Goal: Information Seeking & Learning: Find specific fact

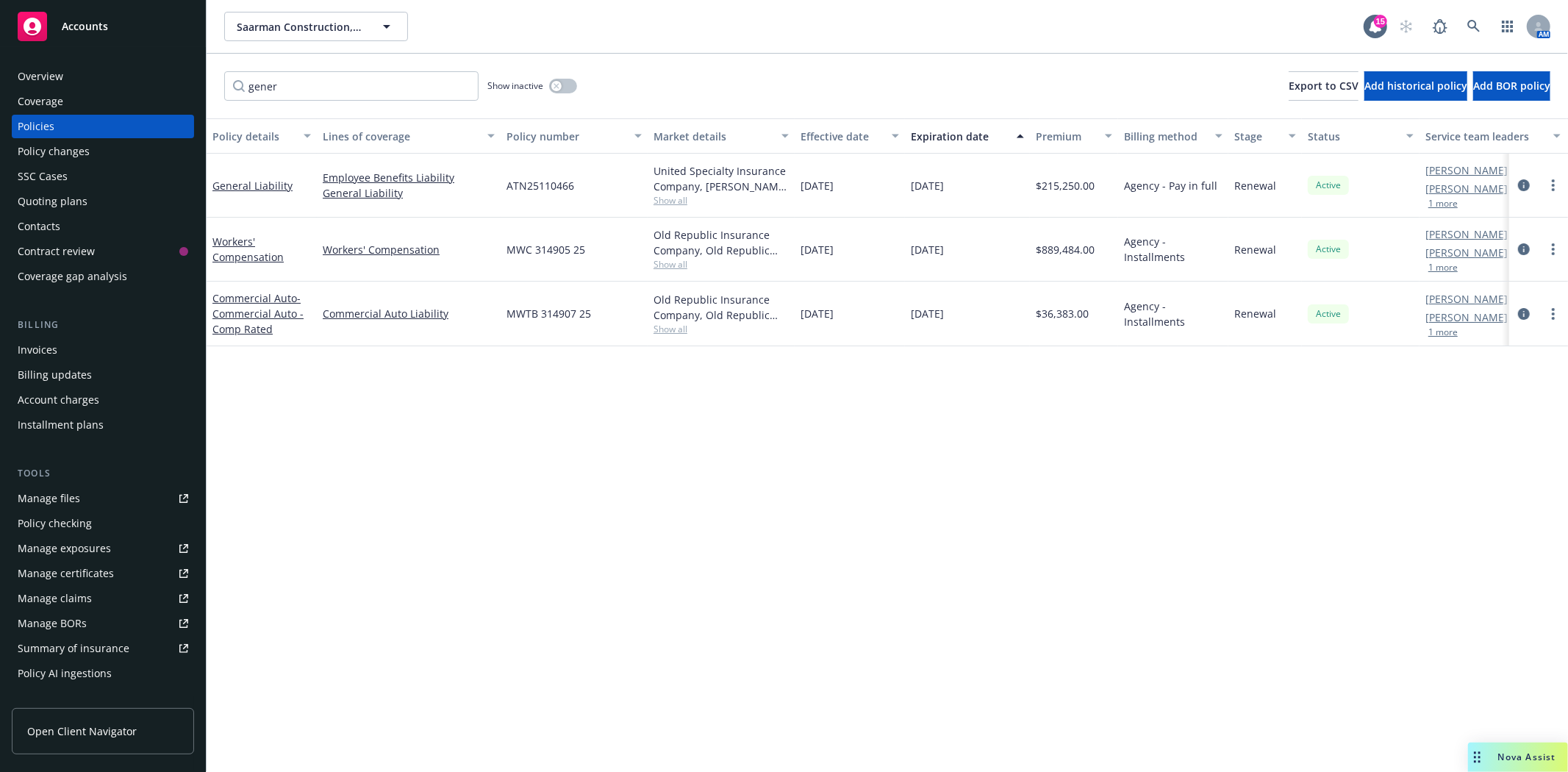
click at [91, 30] on span "Accounts" at bounding box center [85, 26] width 47 height 11
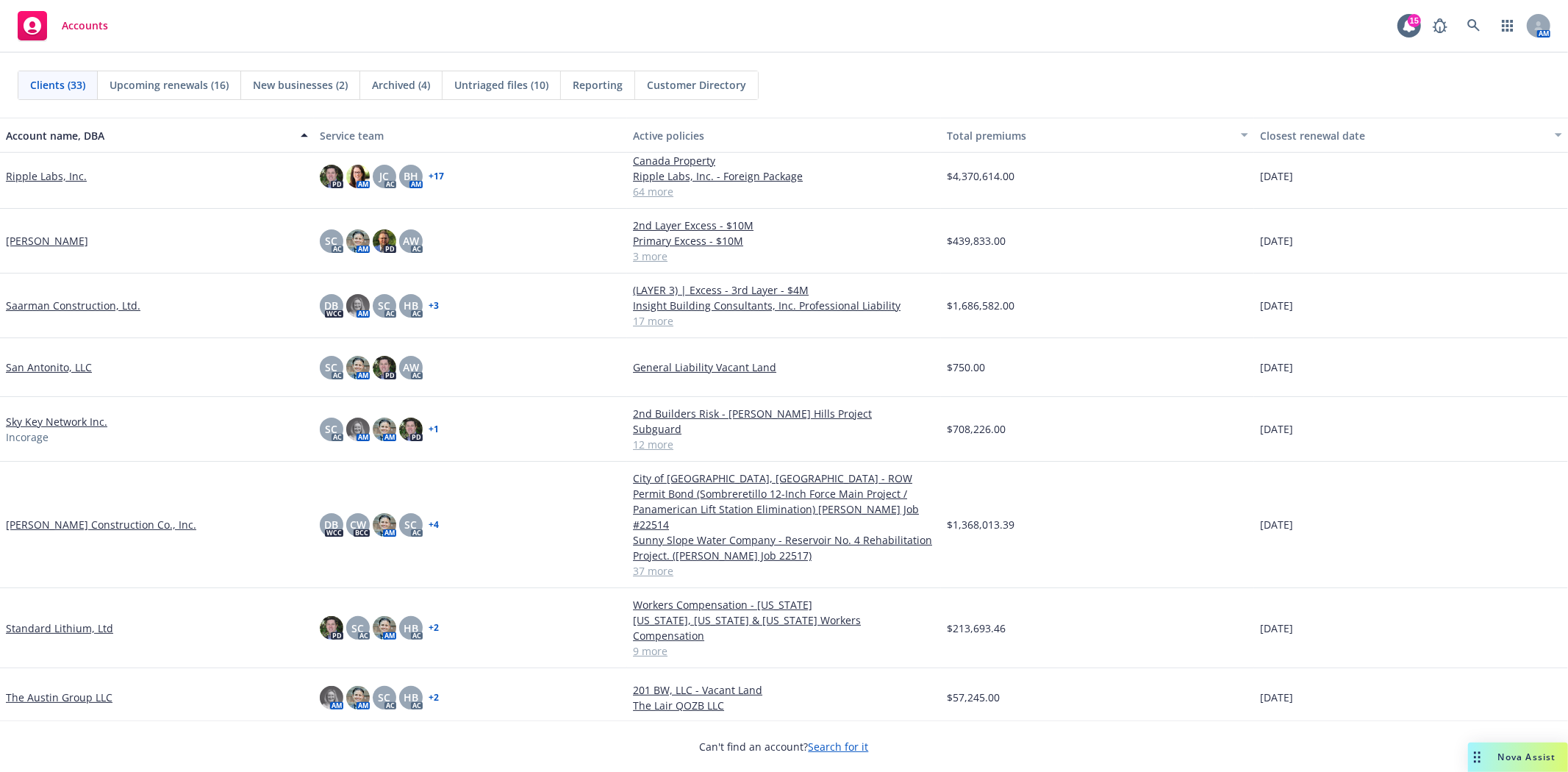
scroll to position [1307, 0]
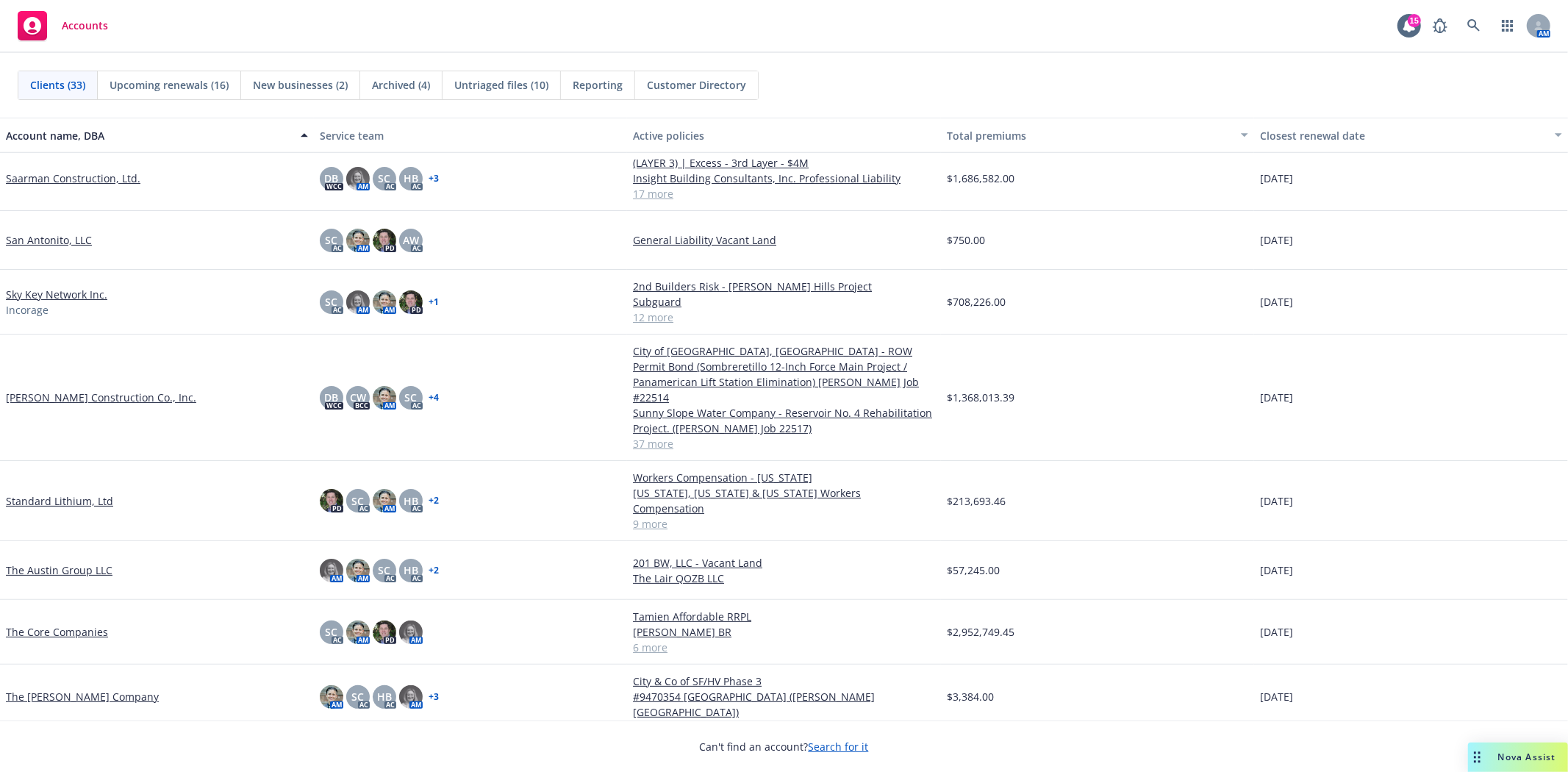
click at [23, 494] on link "Standard Lithium, Ltd" at bounding box center [59, 501] width 108 height 15
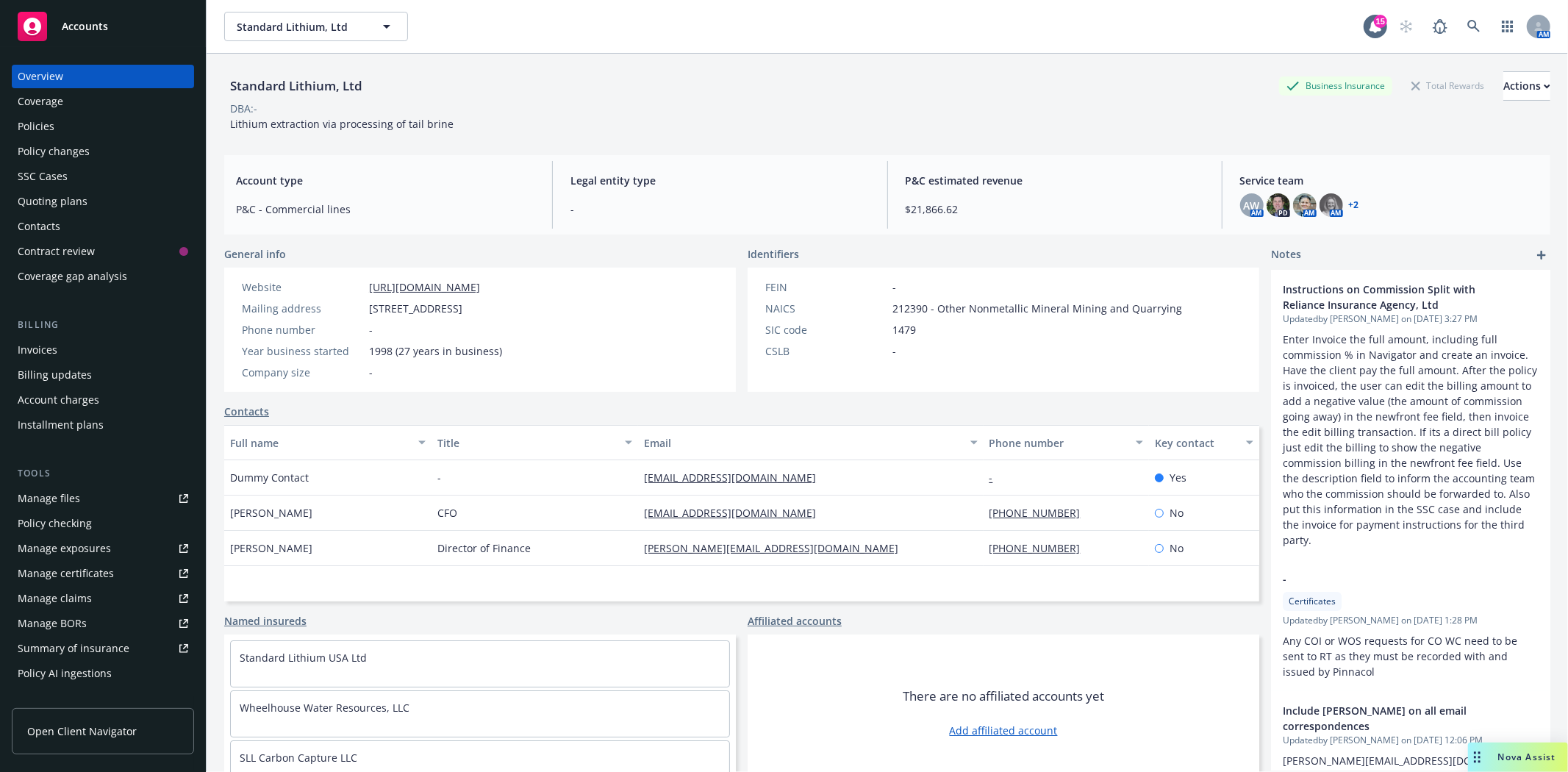
click at [33, 350] on div "Invoices" at bounding box center [37, 349] width 40 height 24
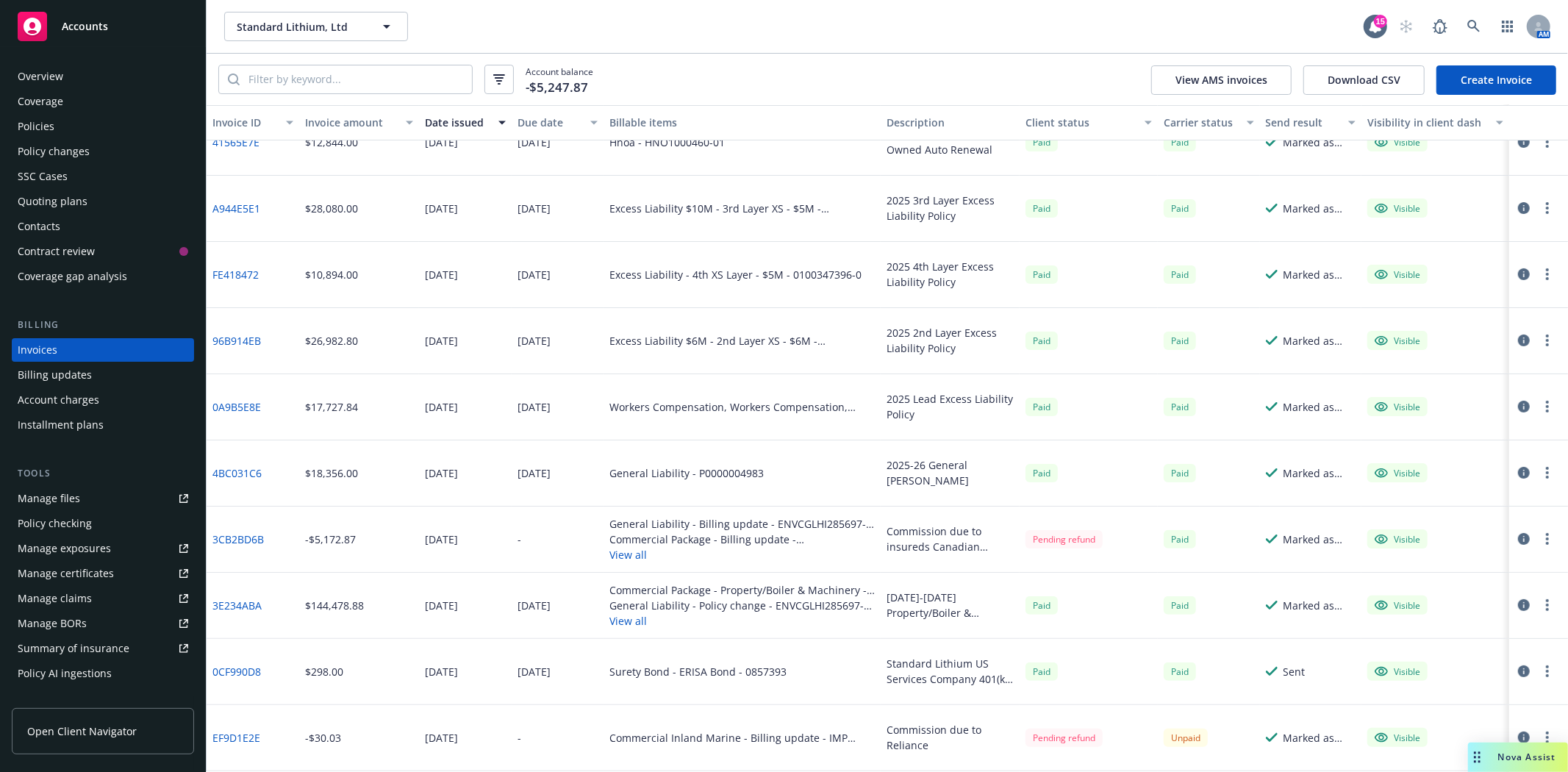
scroll to position [245, 0]
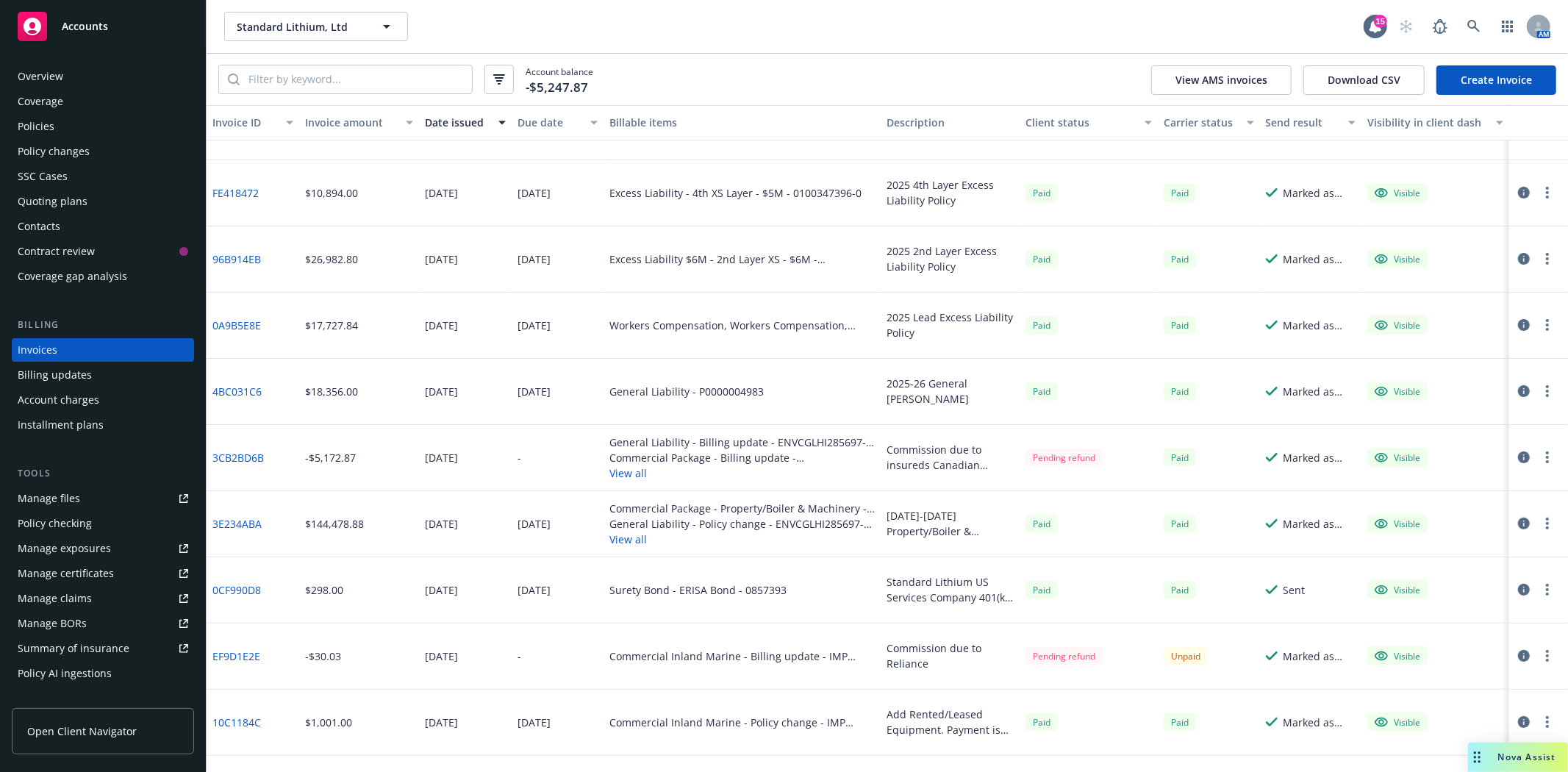
click at [1518, 657] on icon "button" at bounding box center [1524, 655] width 11 height 11
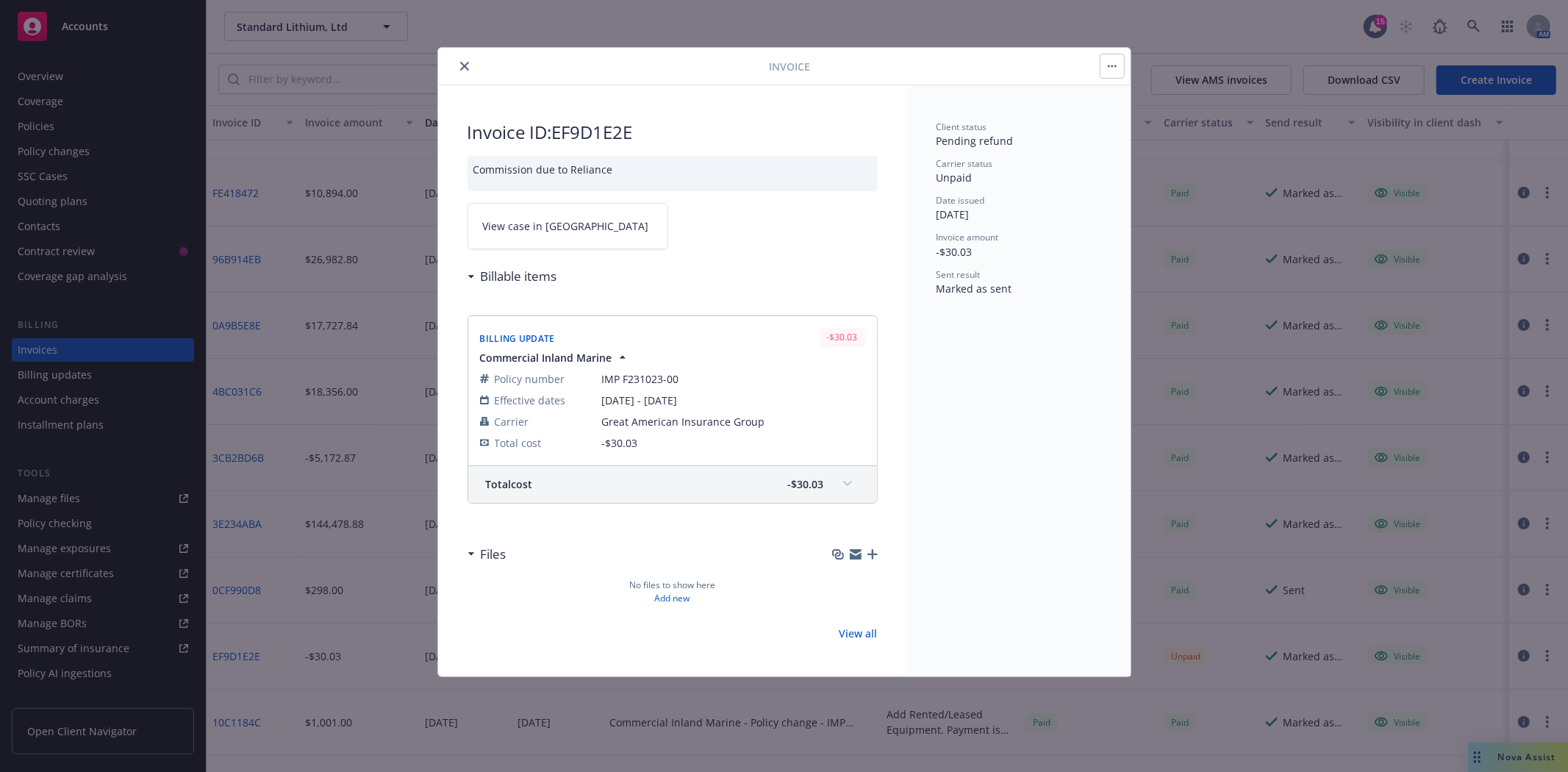
click at [522, 219] on span "View case in [GEOGRAPHIC_DATA]" at bounding box center [566, 226] width 166 height 15
click at [458, 68] on button "close" at bounding box center [464, 66] width 18 height 18
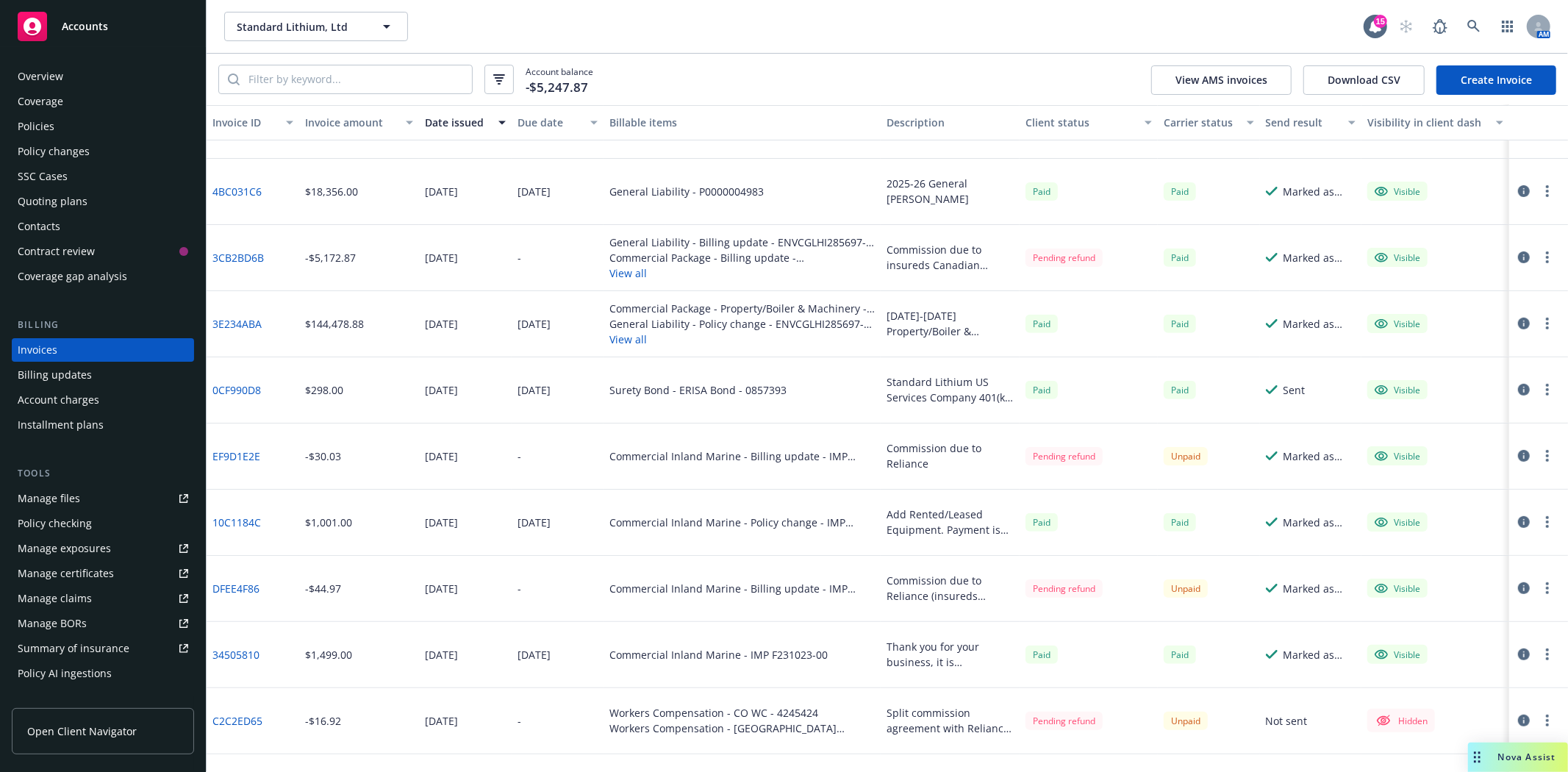
scroll to position [490, 0]
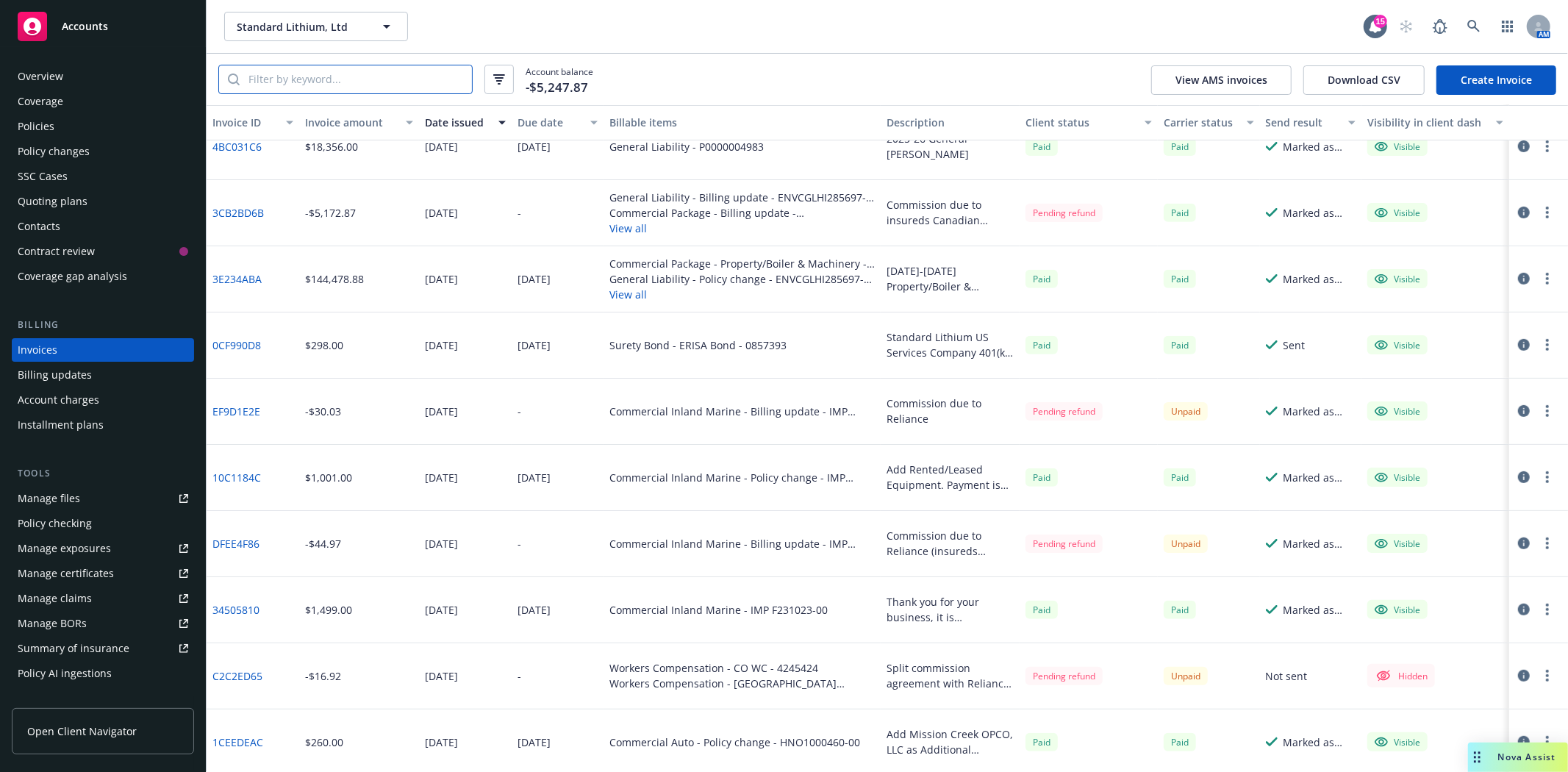
click at [312, 77] on input "search" at bounding box center [355, 79] width 233 height 28
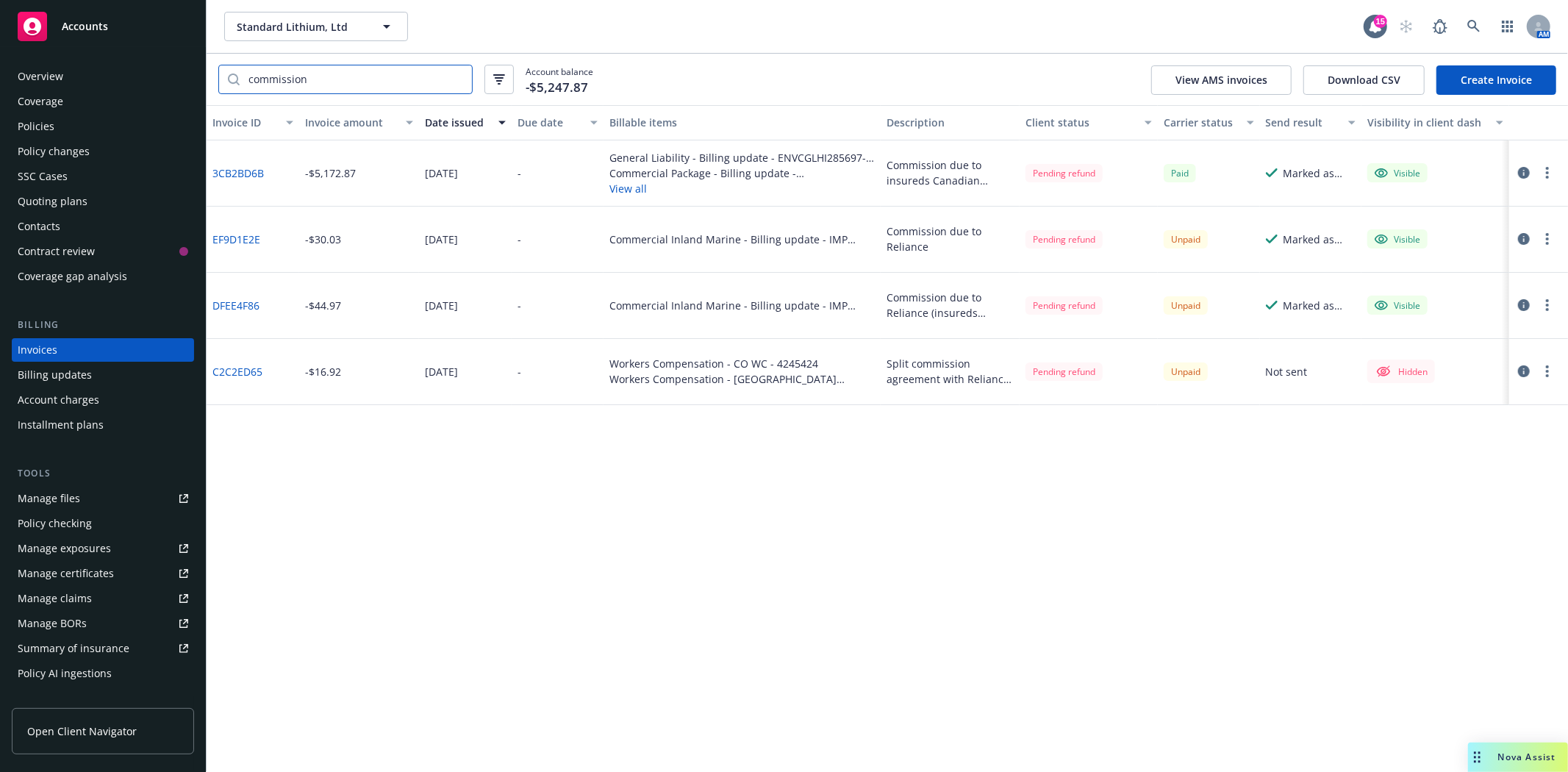
scroll to position [0, 0]
type input "commission"
click at [1027, 624] on div "Invoice ID Invoice amount Date issued Due date Billable items Description Clien…" at bounding box center [887, 439] width 1361 height 667
click at [281, 75] on input "commission" at bounding box center [355, 79] width 233 height 28
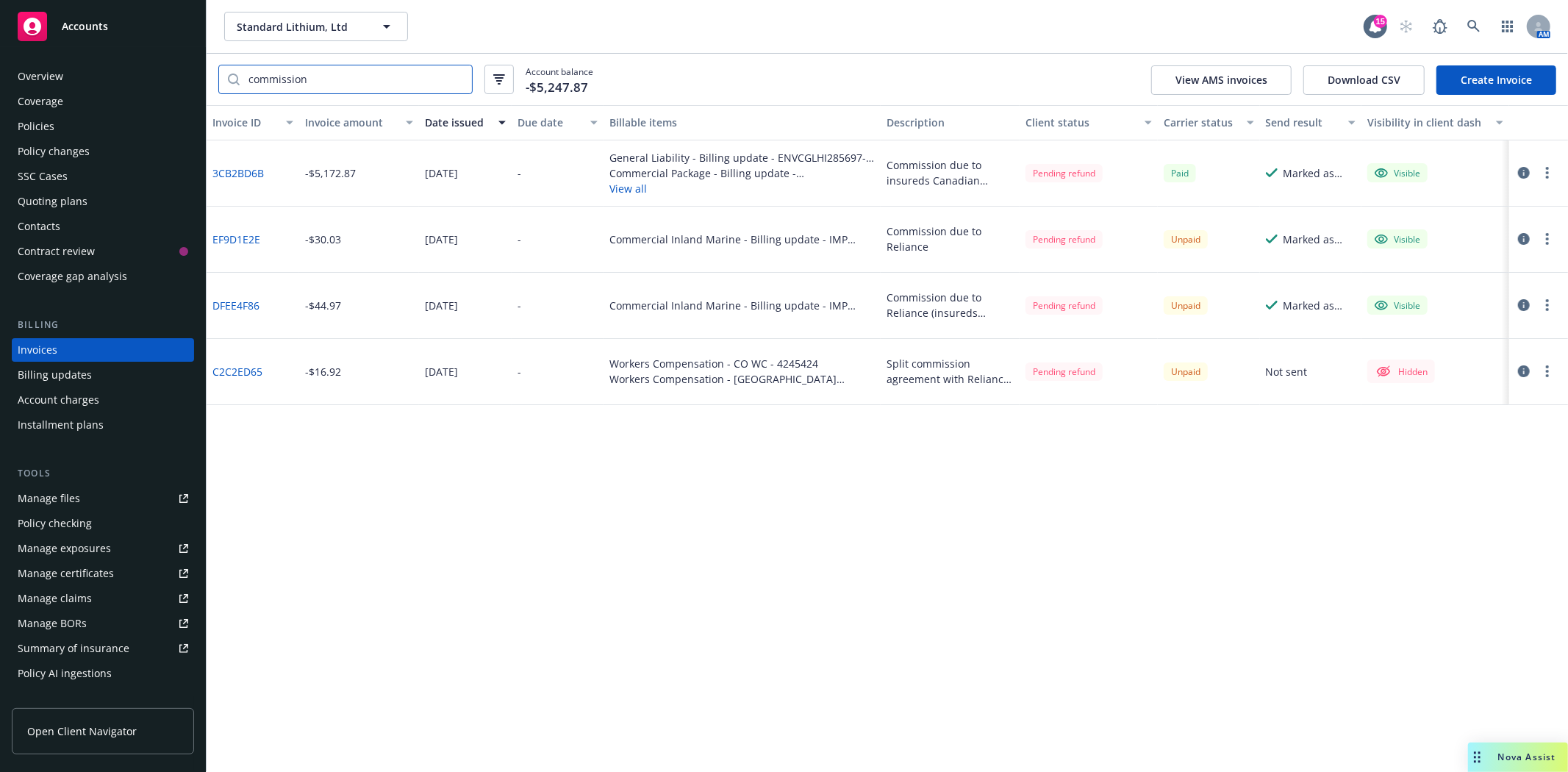
click at [453, 79] on input "commission" at bounding box center [355, 79] width 233 height 28
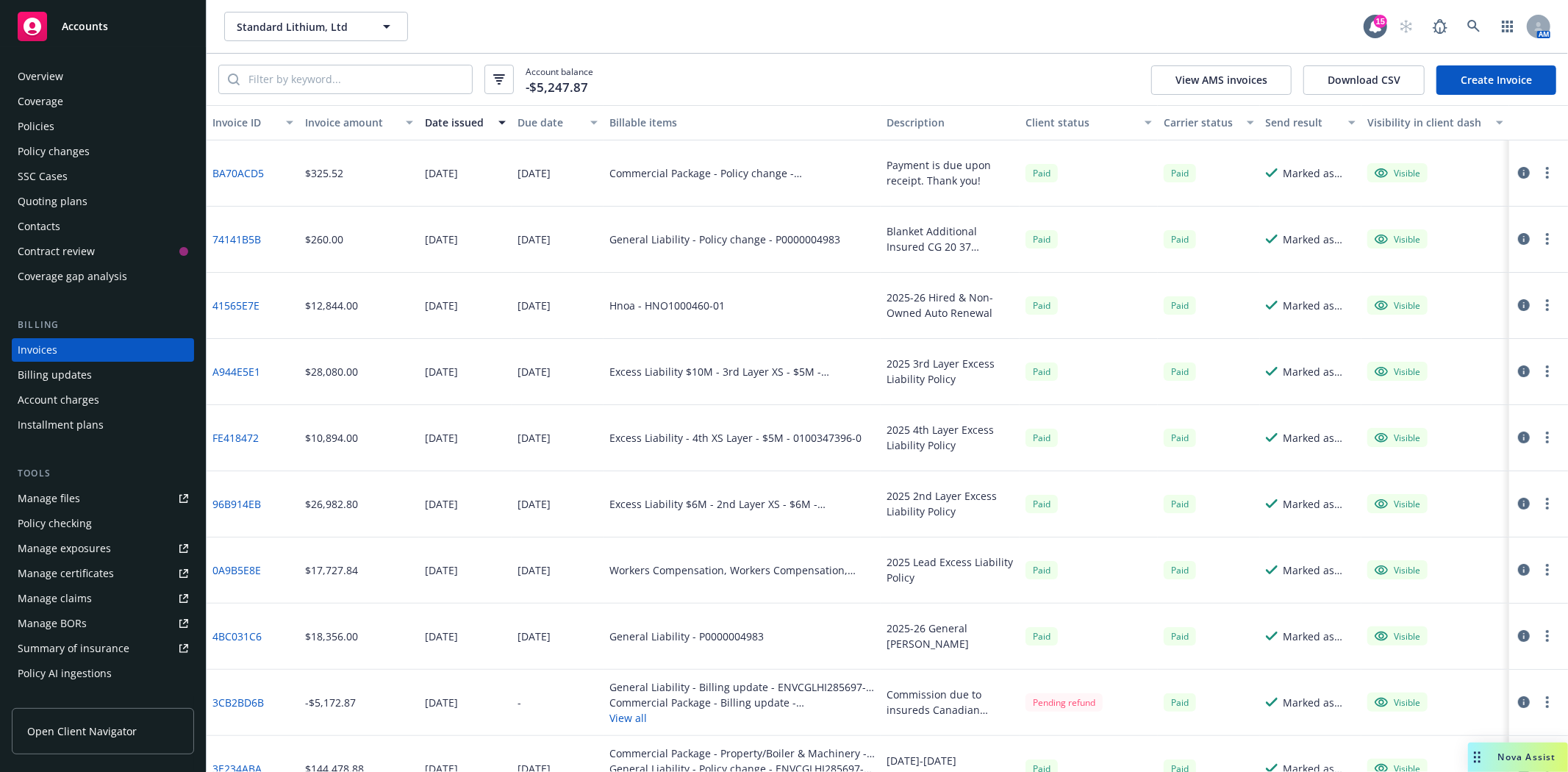
click at [254, 699] on link "3CB2BD6B" at bounding box center [238, 703] width 51 height 15
click at [1539, 634] on button "button" at bounding box center [1547, 635] width 18 height 18
click at [1509, 660] on div at bounding box center [1538, 637] width 59 height 66
click at [1518, 638] on icon "button" at bounding box center [1524, 635] width 11 height 11
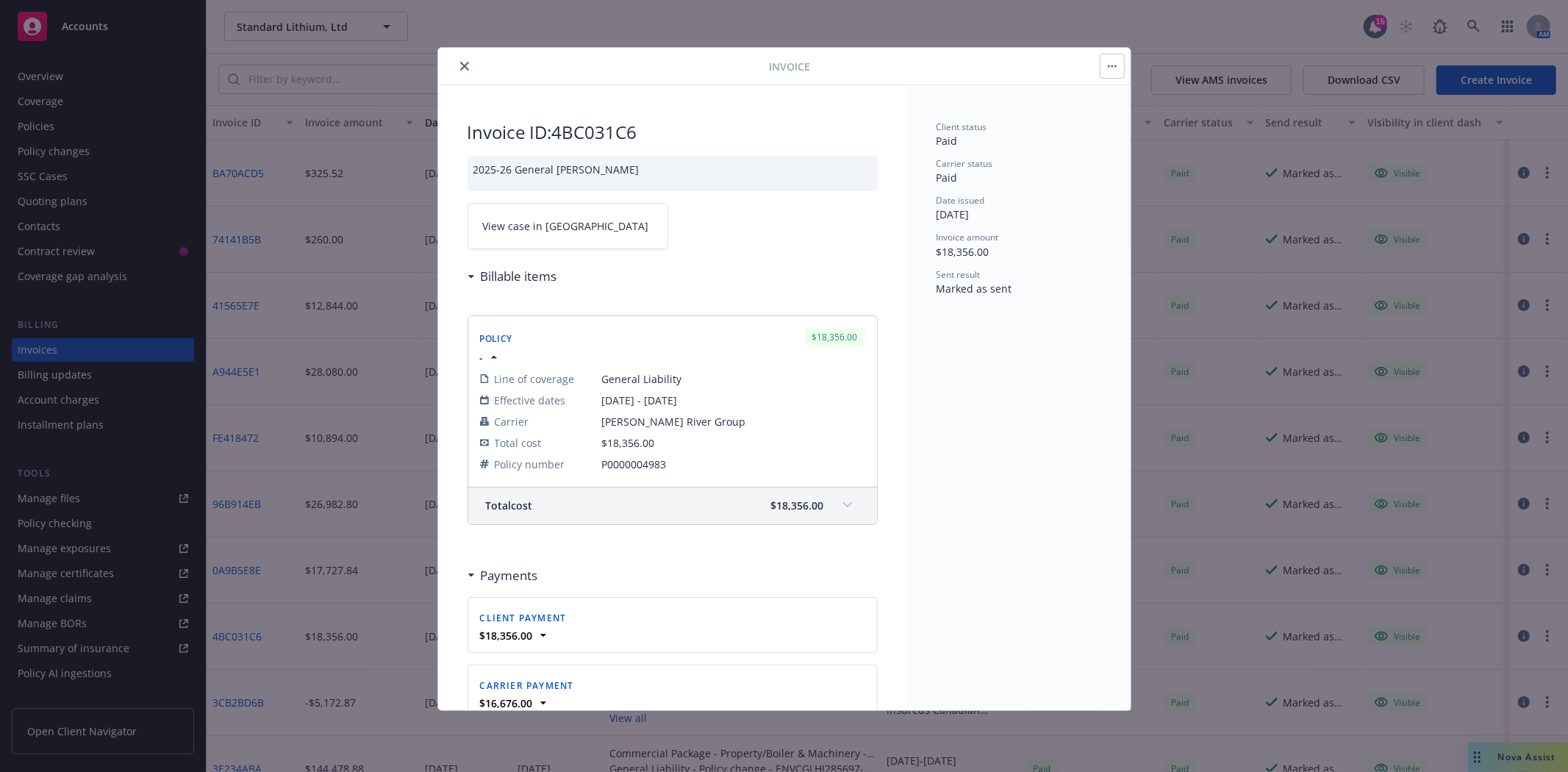
click at [1121, 63] on button "button" at bounding box center [1112, 66] width 24 height 24
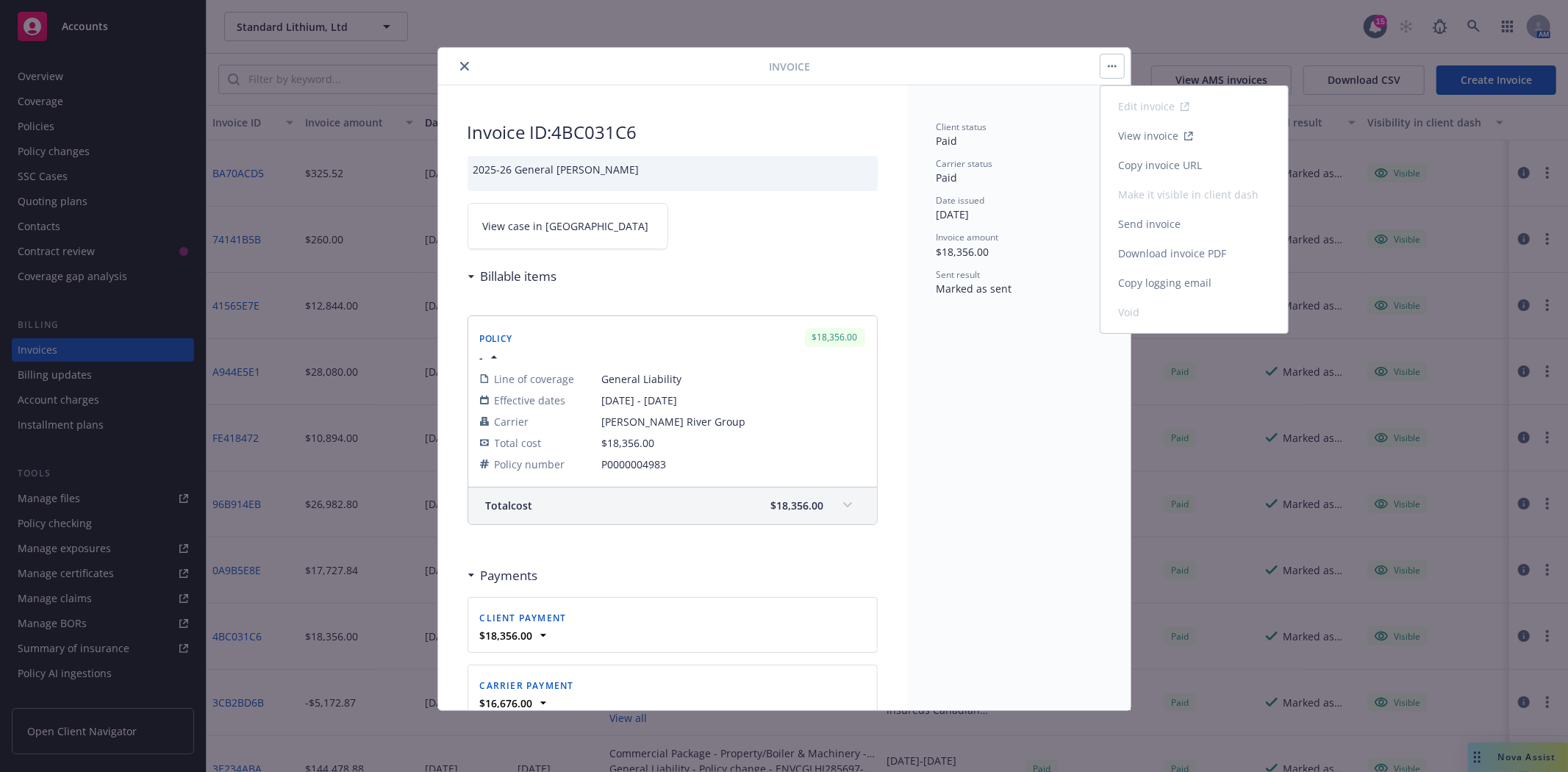
click at [1121, 63] on button "Edit invoice View invoice Copy invoice URL Make it visible in client dash Send …" at bounding box center [1112, 66] width 24 height 24
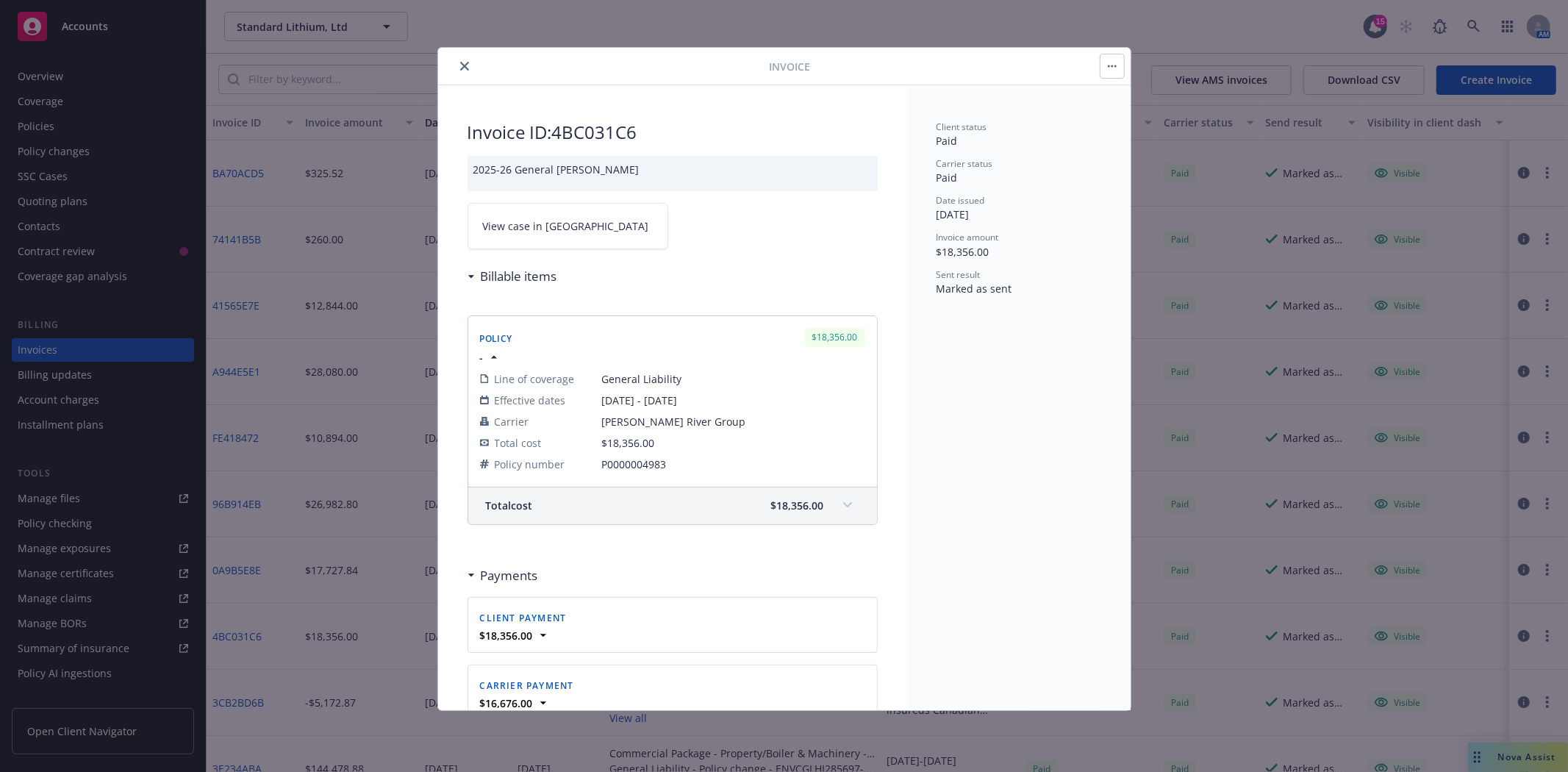
click at [461, 65] on icon "close" at bounding box center [465, 66] width 9 height 9
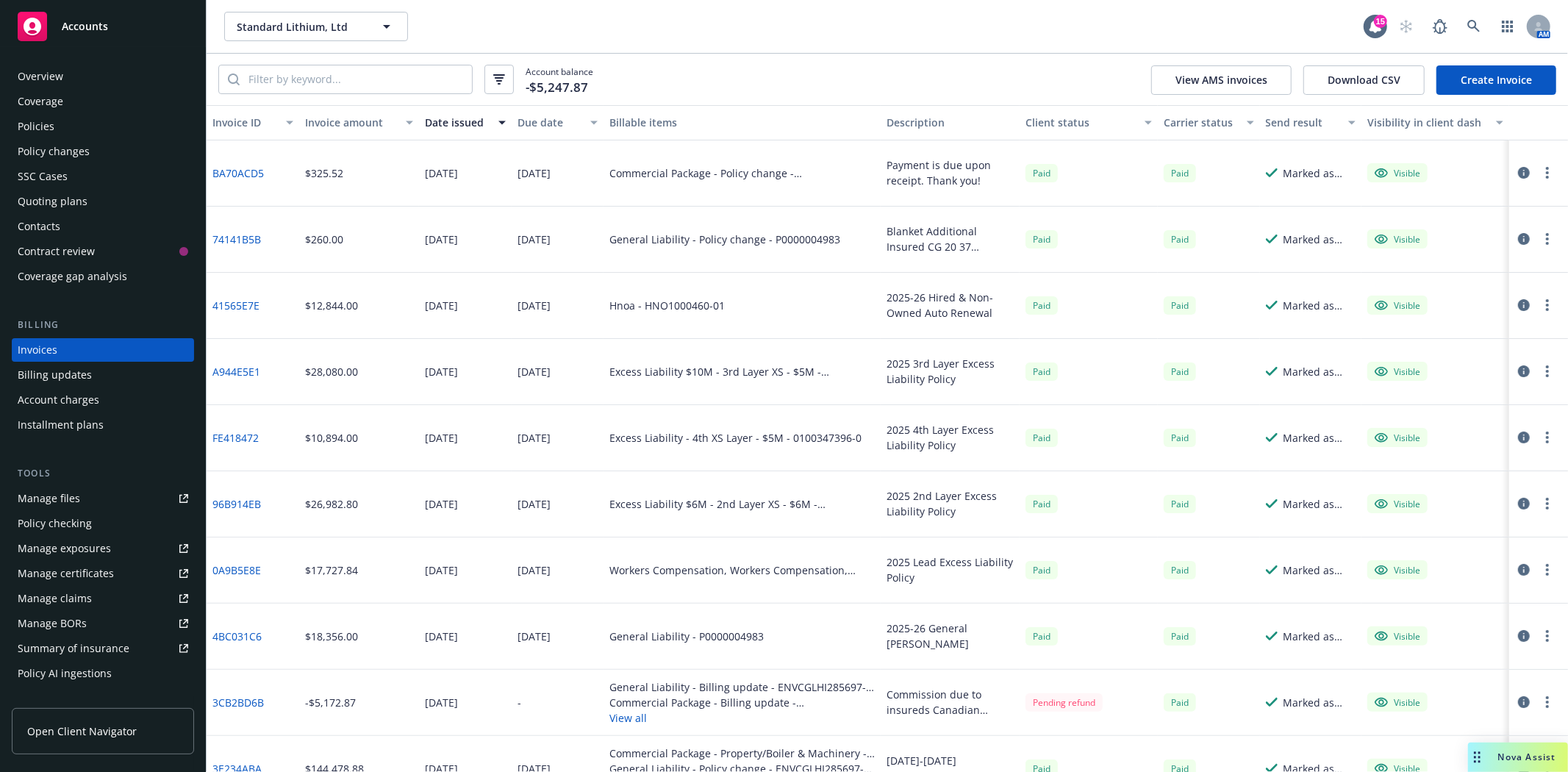
click at [101, 372] on div "Billing updates" at bounding box center [103, 375] width 171 height 24
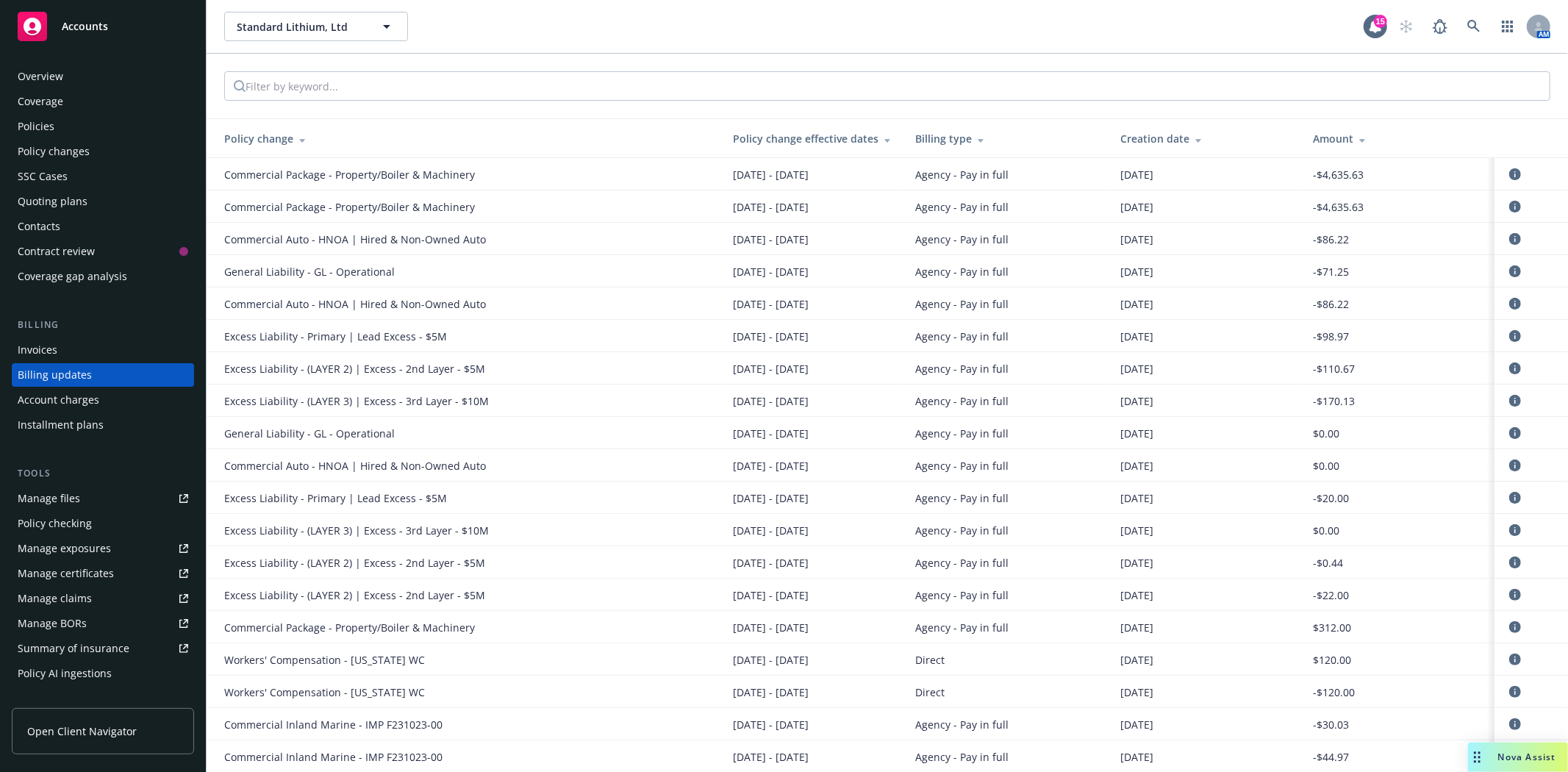
click at [1196, 140] on icon at bounding box center [1199, 140] width 6 height 4
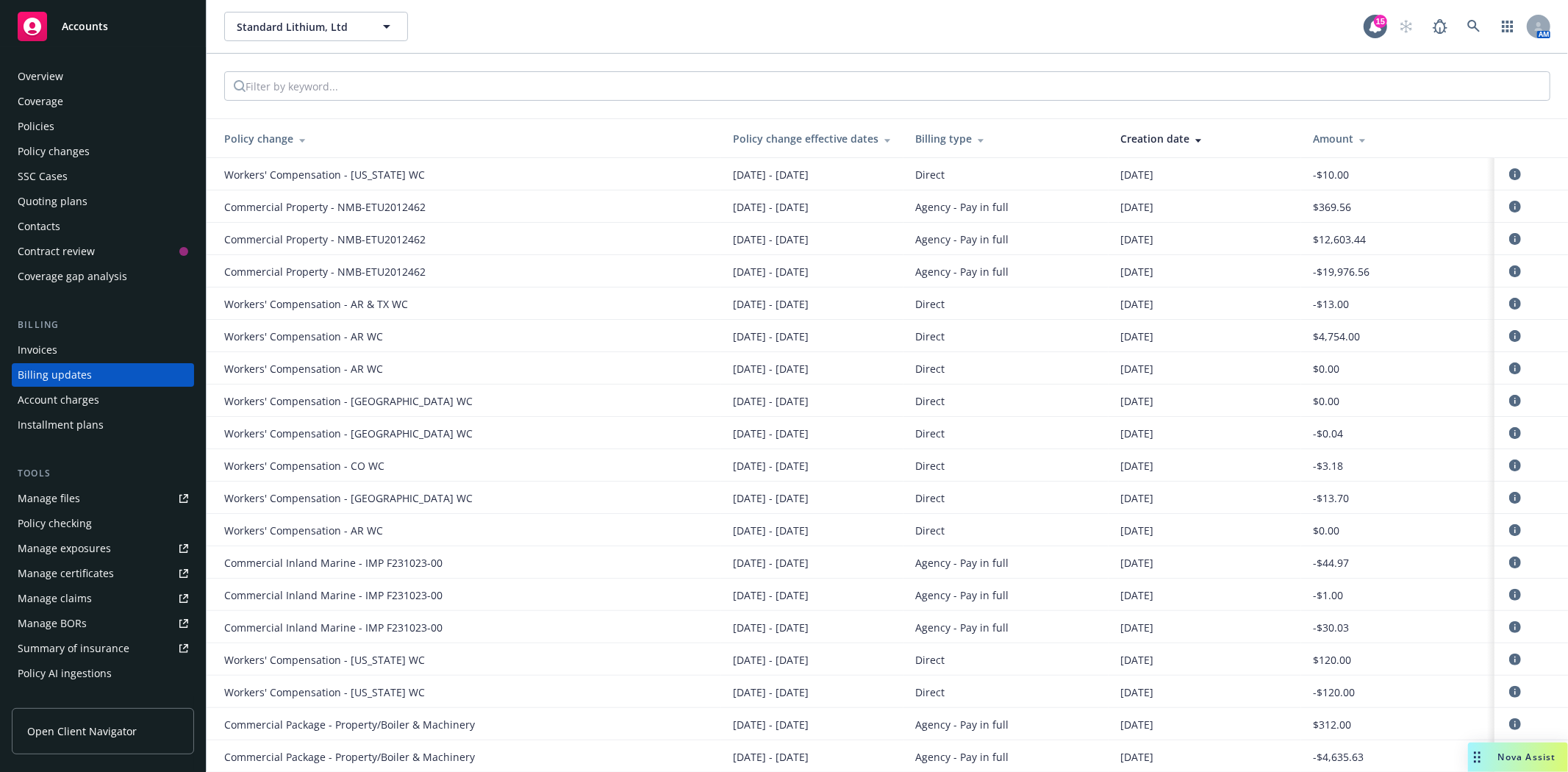
click at [1196, 140] on icon at bounding box center [1199, 140] width 6 height 4
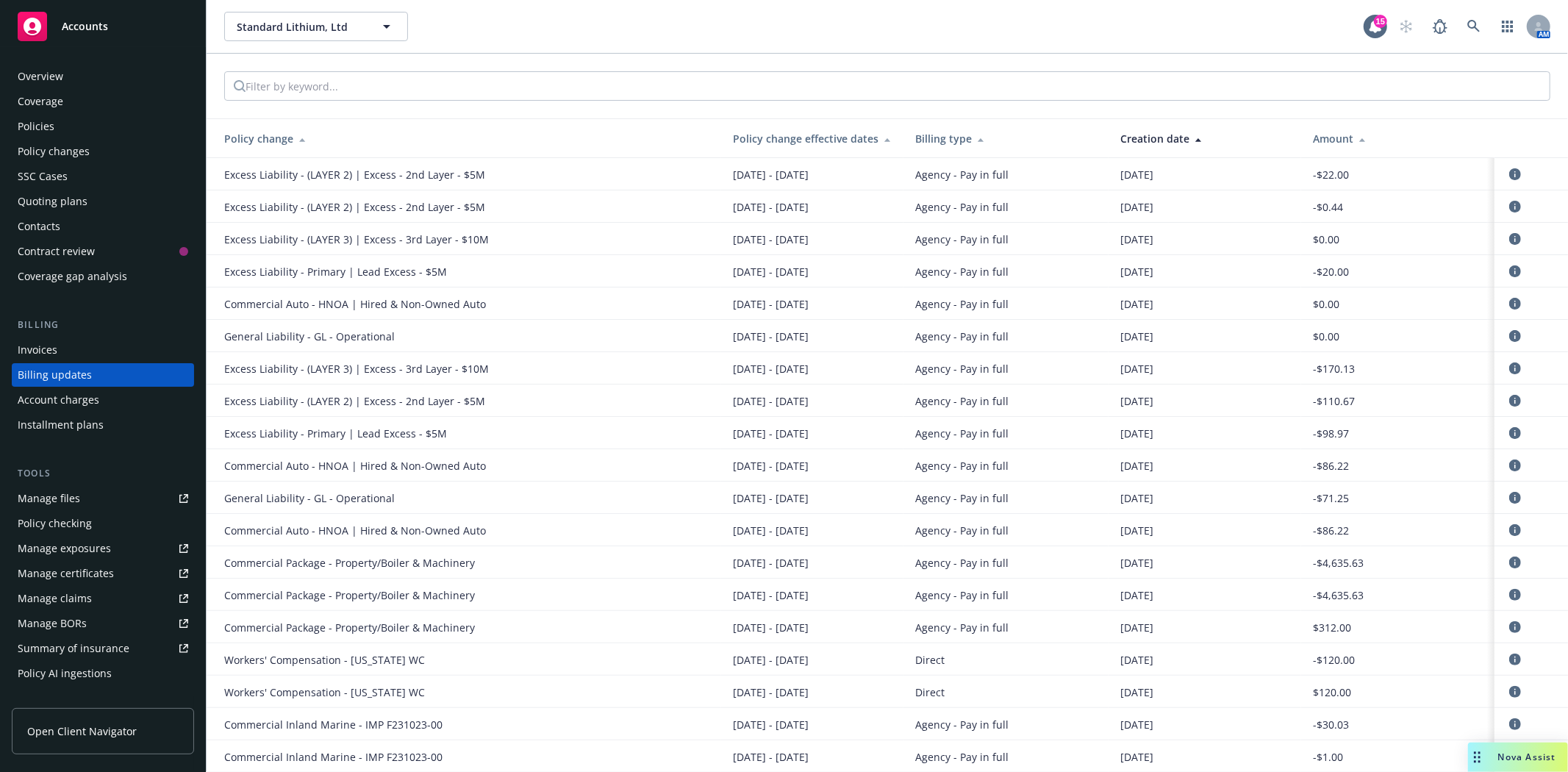
click at [37, 124] on div "Policies" at bounding box center [36, 126] width 37 height 24
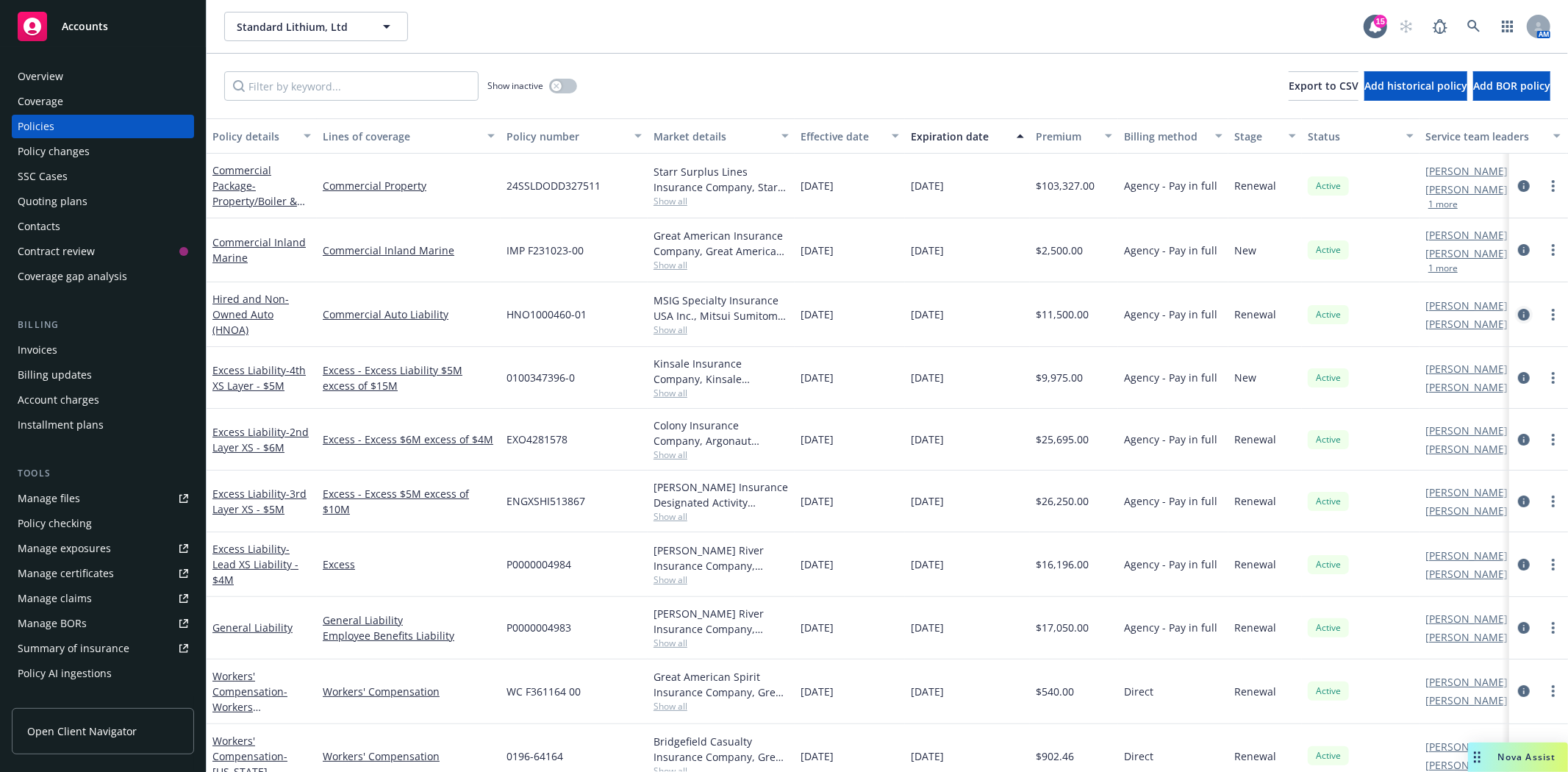
click at [1518, 314] on icon "circleInformation" at bounding box center [1524, 314] width 11 height 11
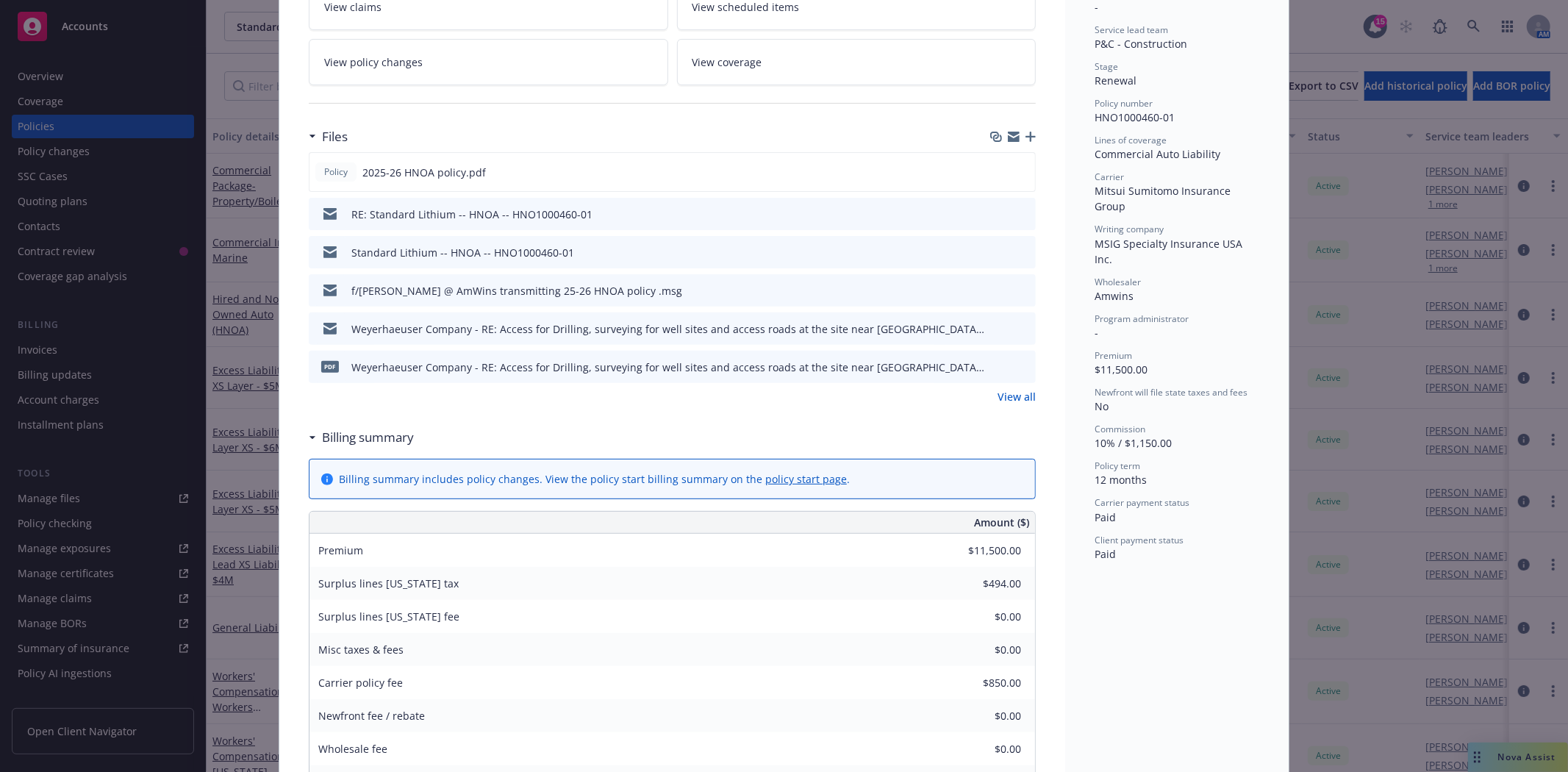
scroll to position [326, 0]
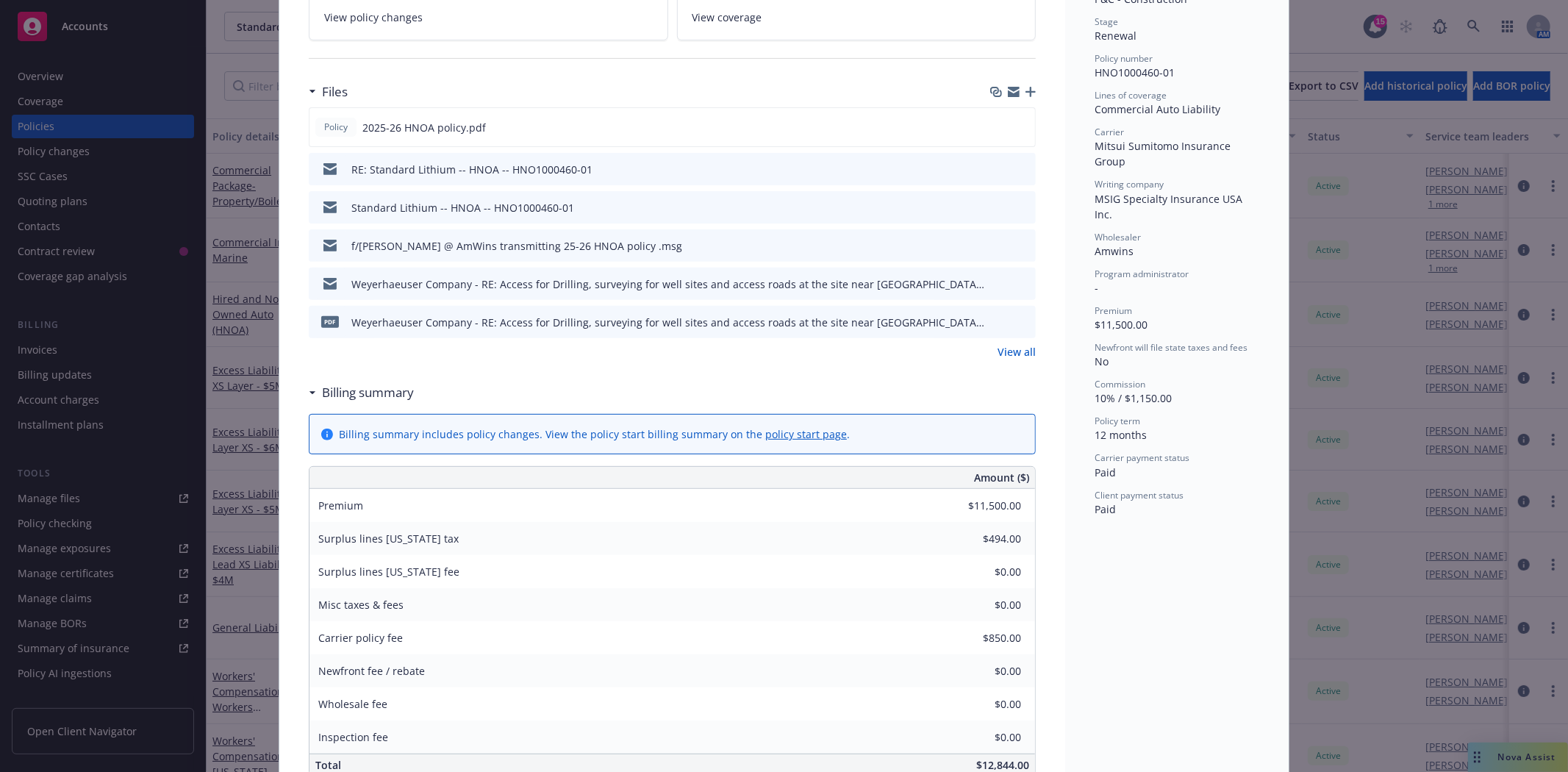
click at [788, 435] on link "policy start page" at bounding box center [806, 434] width 82 height 14
type input "-$345.00"
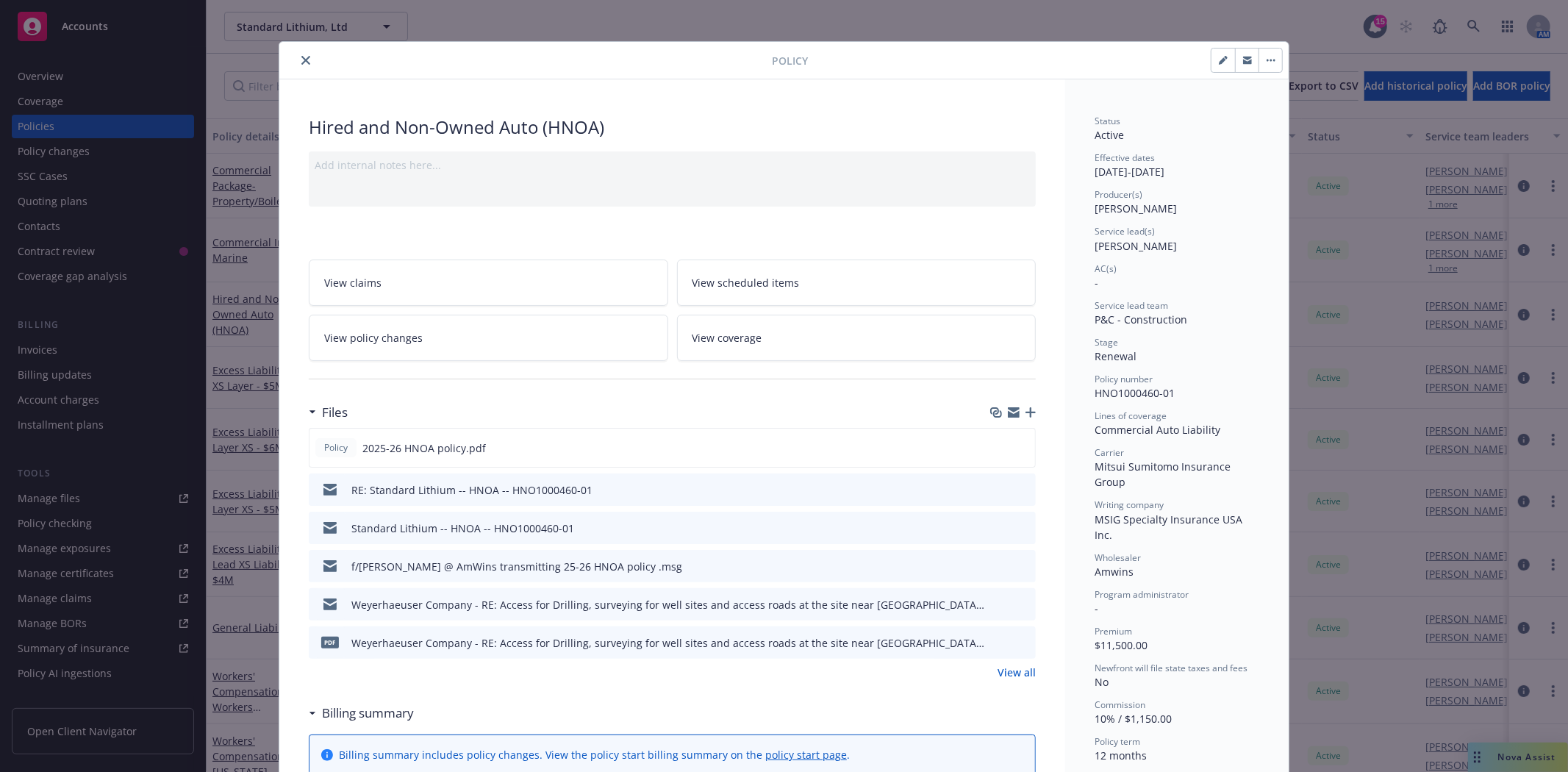
scroll to position [0, 0]
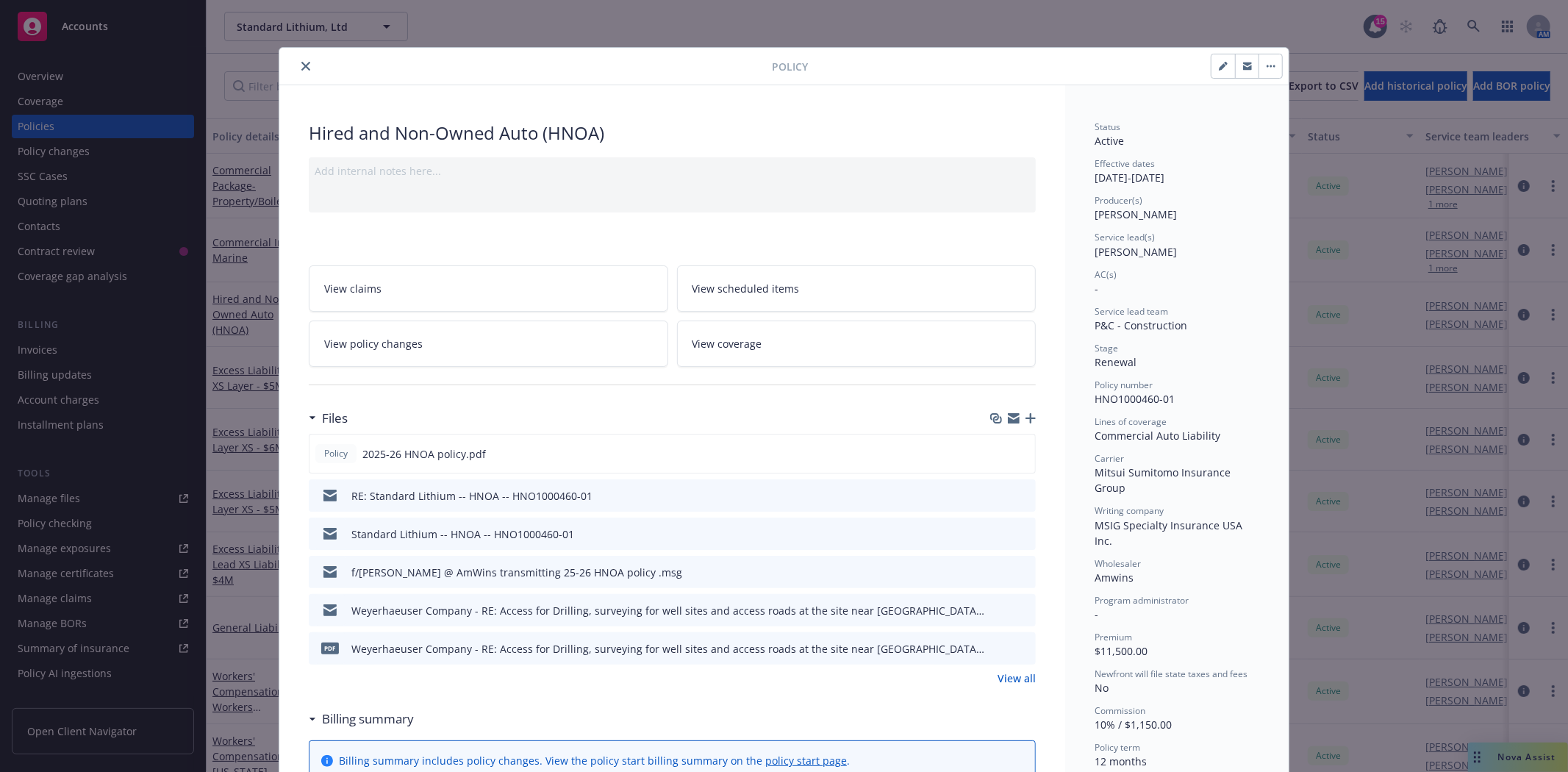
click at [304, 69] on icon "close" at bounding box center [306, 66] width 9 height 9
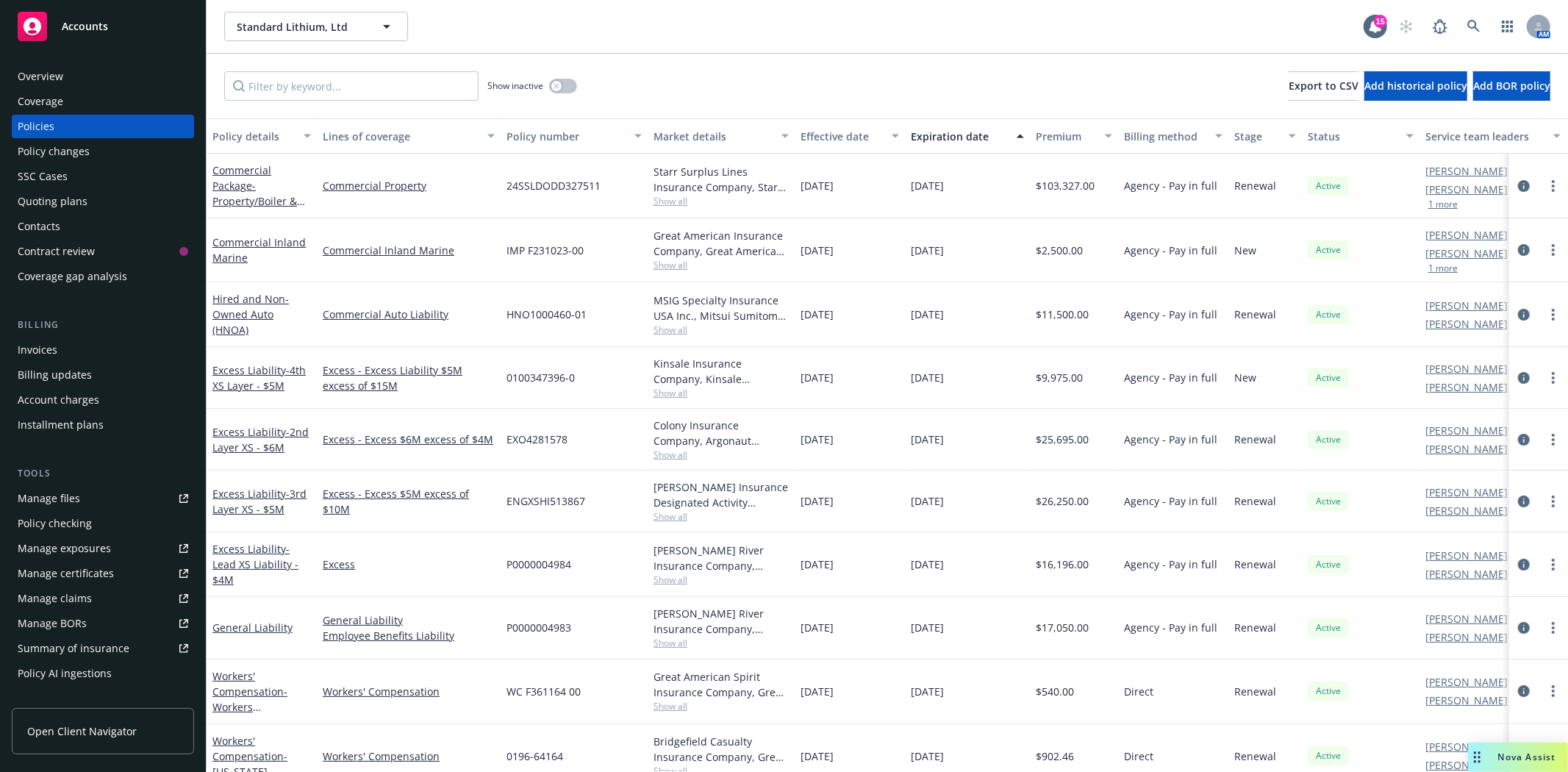
click at [69, 352] on div "Invoices" at bounding box center [103, 349] width 171 height 24
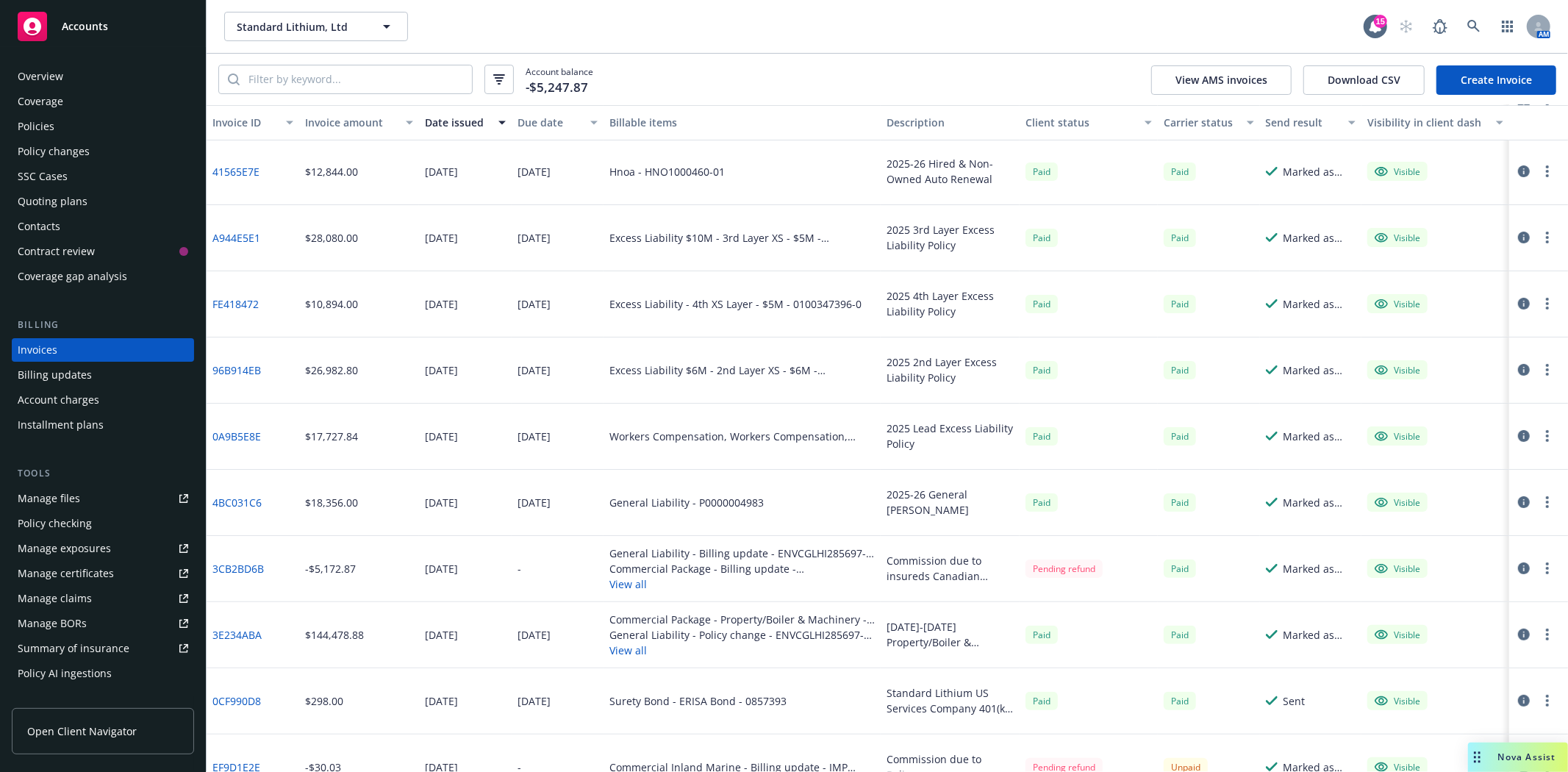
scroll to position [163, 0]
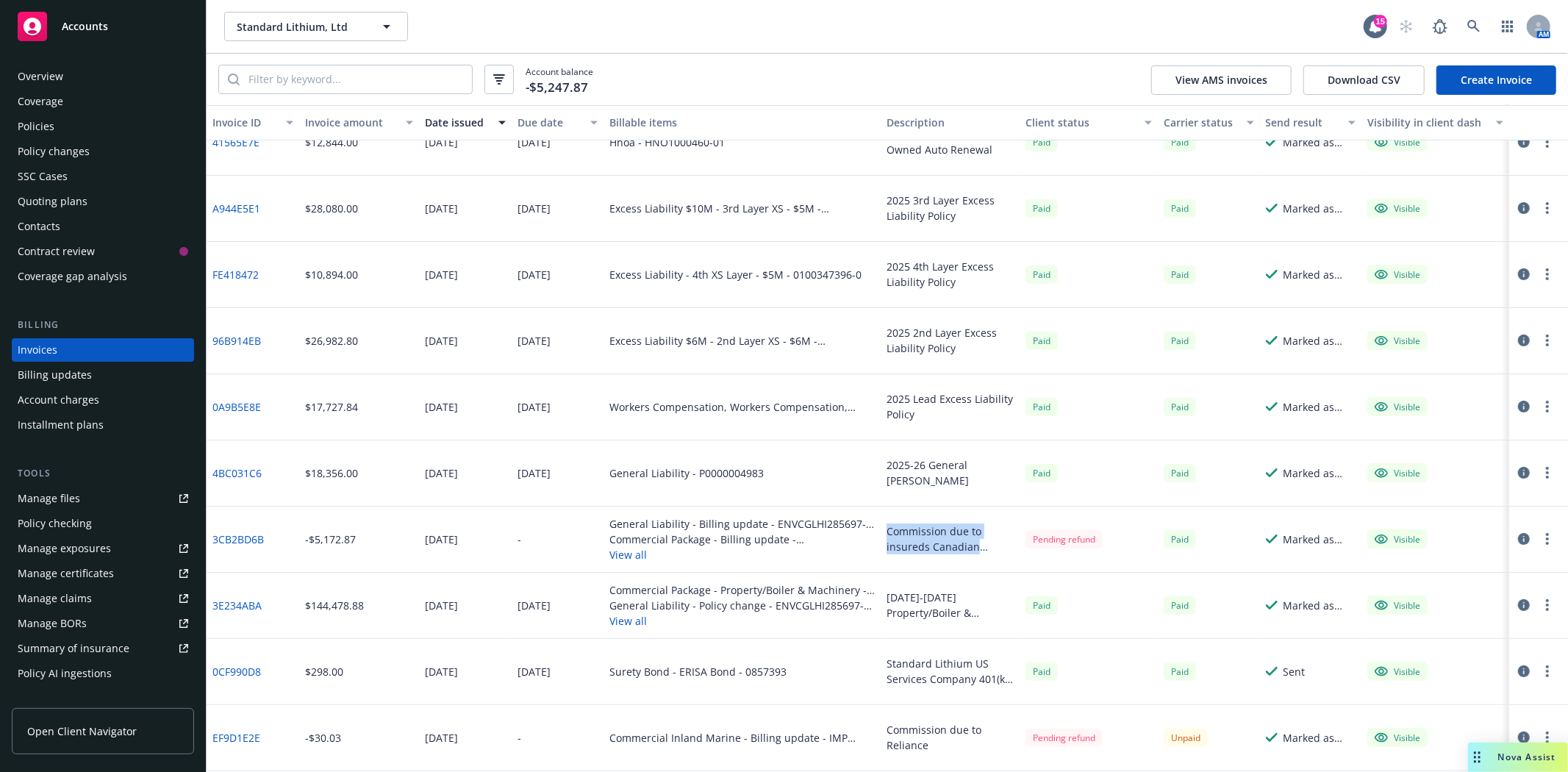
drag, startPoint x: 883, startPoint y: 531, endPoint x: 996, endPoint y: 552, distance: 114.9
click at [996, 552] on div "Commission due to insureds Canadian Broker - Reliance." at bounding box center [950, 539] width 127 height 31
drag, startPoint x: 879, startPoint y: 728, endPoint x: 923, endPoint y: 747, distance: 47.9
click at [923, 747] on div "Commission due to Reliance" at bounding box center [950, 738] width 139 height 66
copy div "Commission due to Reliance"
